Goal: Find specific page/section: Find specific page/section

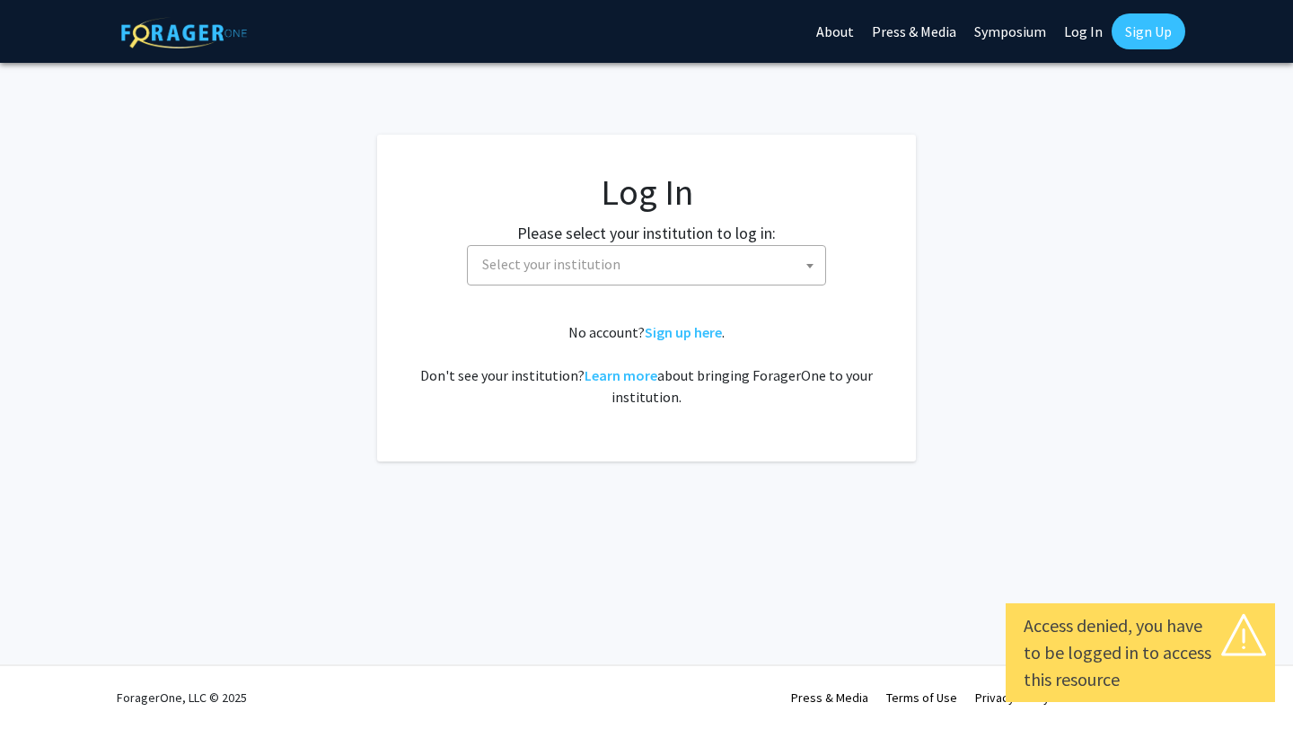
select select
click at [724, 261] on span "Select your institution" at bounding box center [650, 264] width 350 height 37
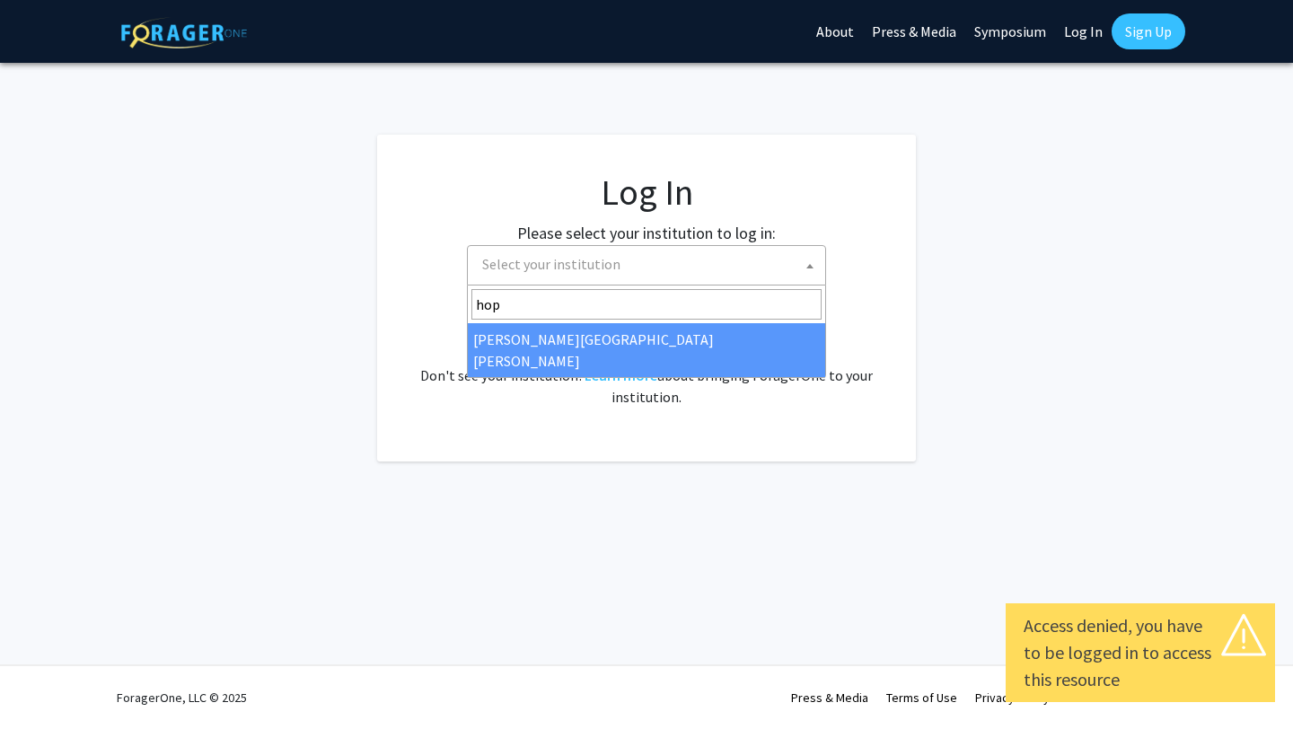
type input "hop"
select select "1"
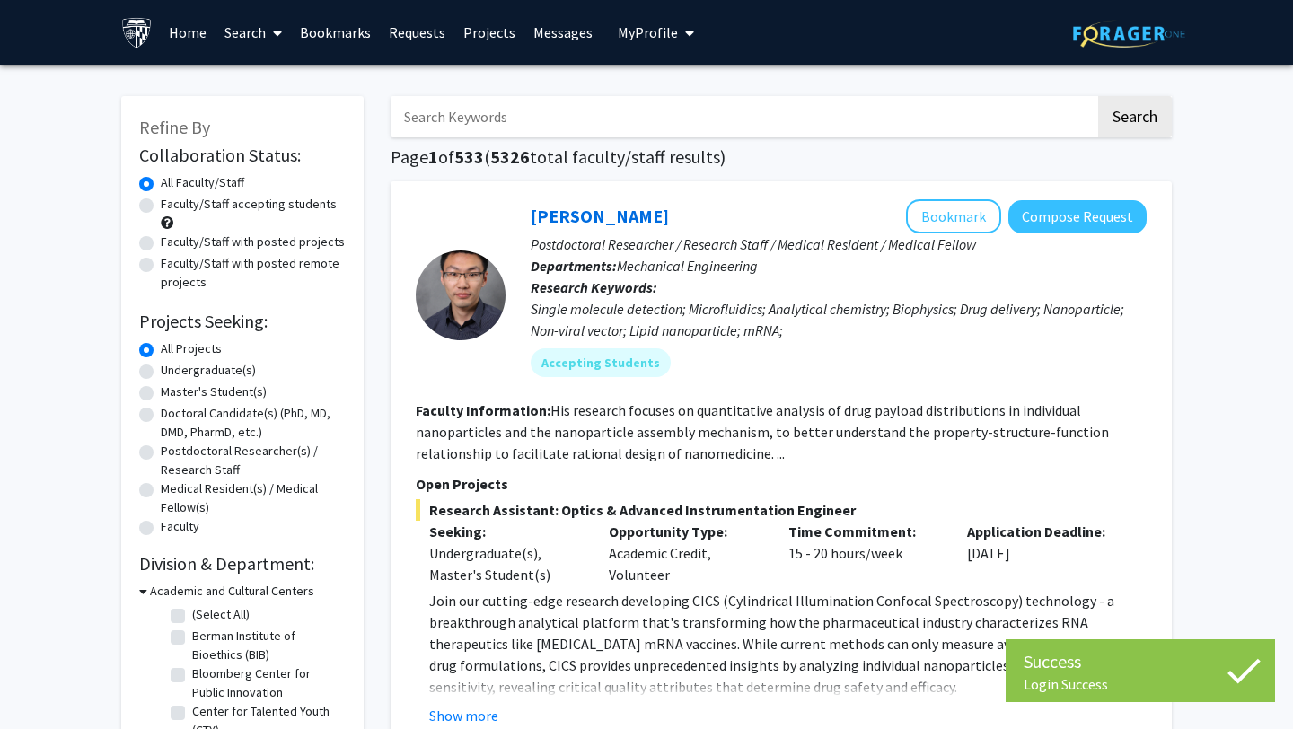
click at [573, 125] on input "Search Keywords" at bounding box center [743, 116] width 705 height 41
type input "music"
click at [1135, 117] on button "Search" at bounding box center [1135, 116] width 74 height 41
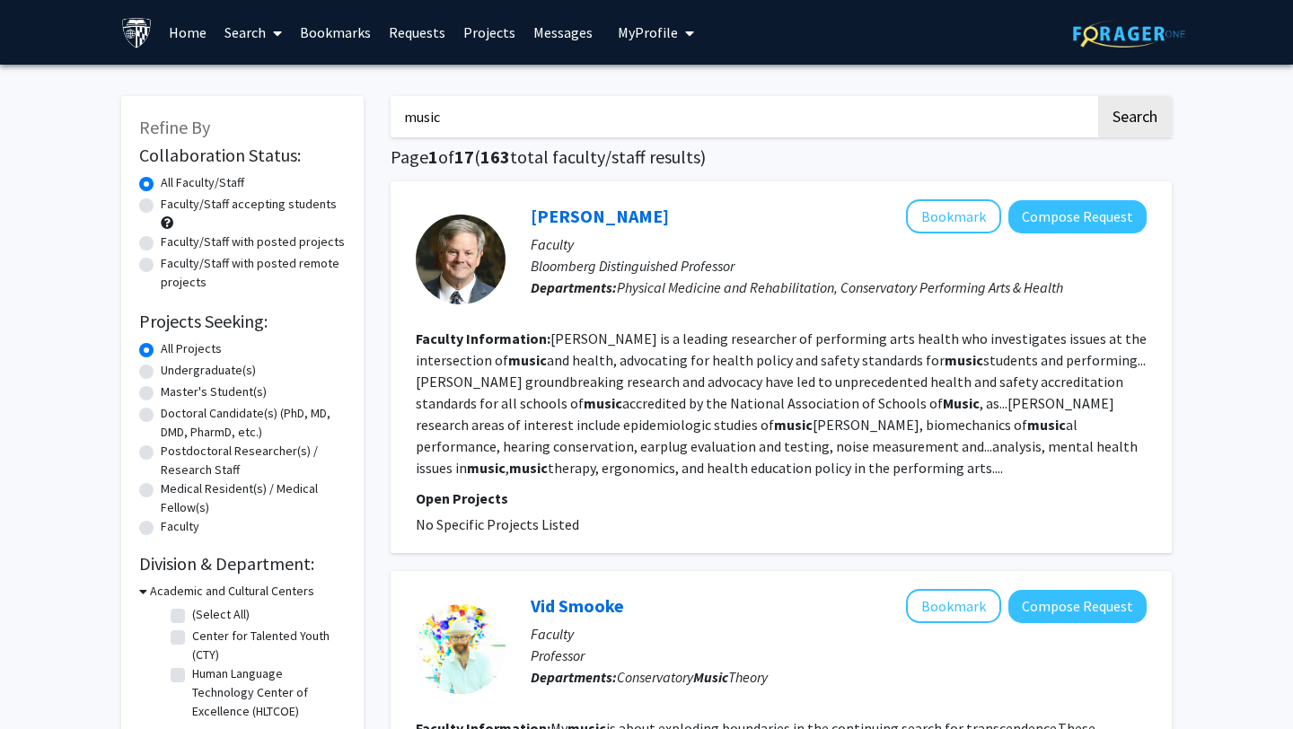
click at [171, 40] on link "Home" at bounding box center [188, 32] width 56 height 63
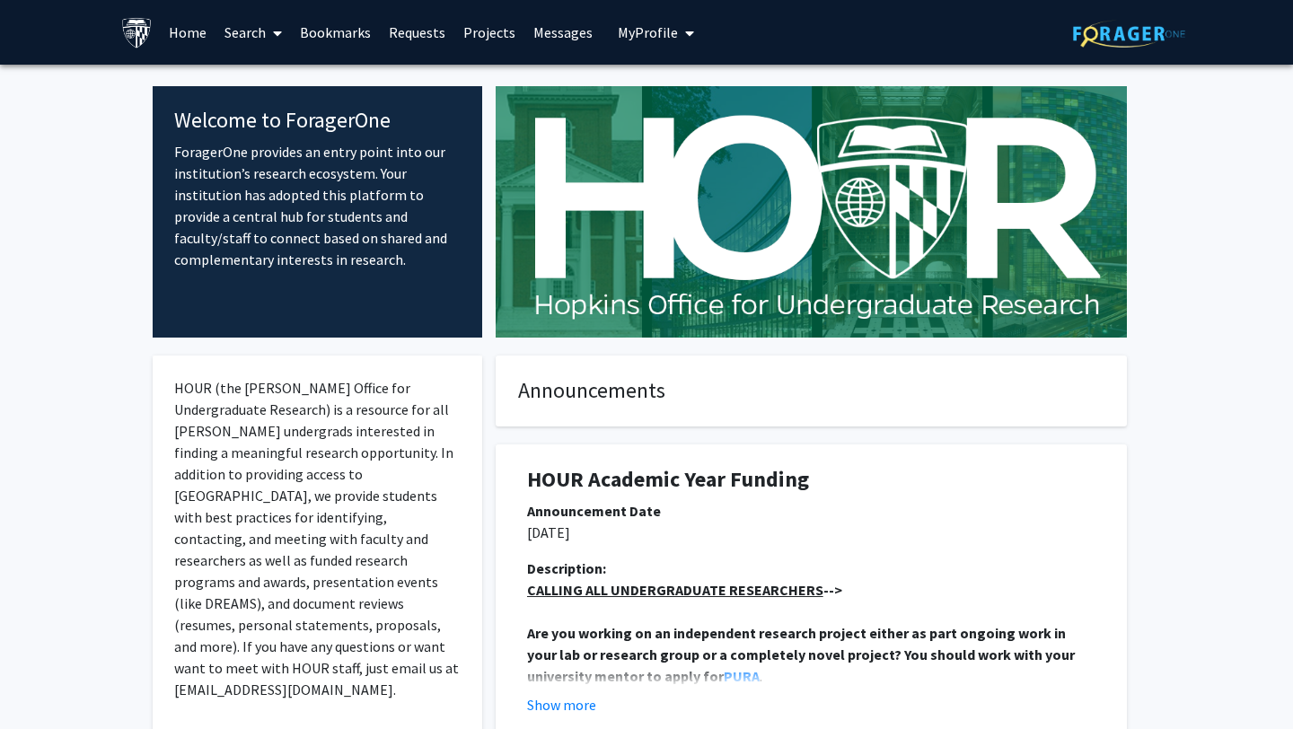
click at [649, 41] on button "My Profile" at bounding box center [655, 32] width 87 height 65
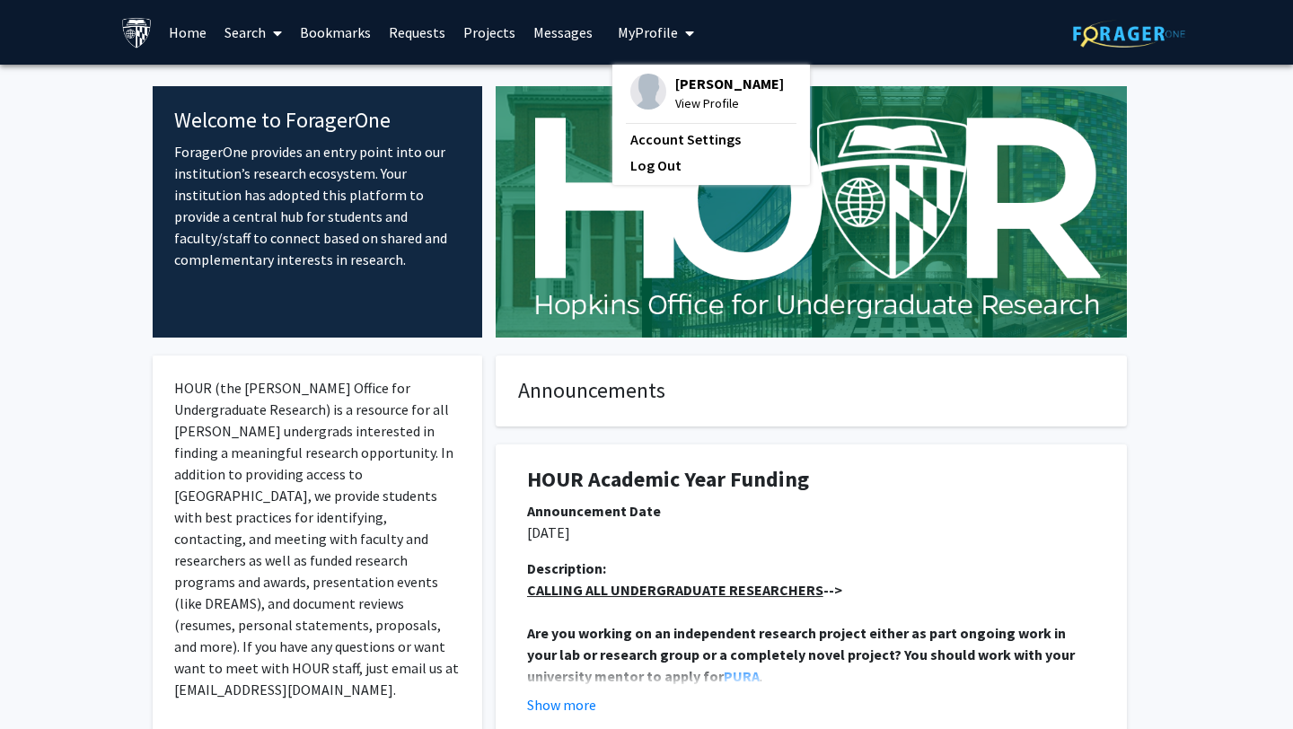
click at [684, 98] on span "View Profile" at bounding box center [729, 103] width 109 height 20
